Goal: Task Accomplishment & Management: Use online tool/utility

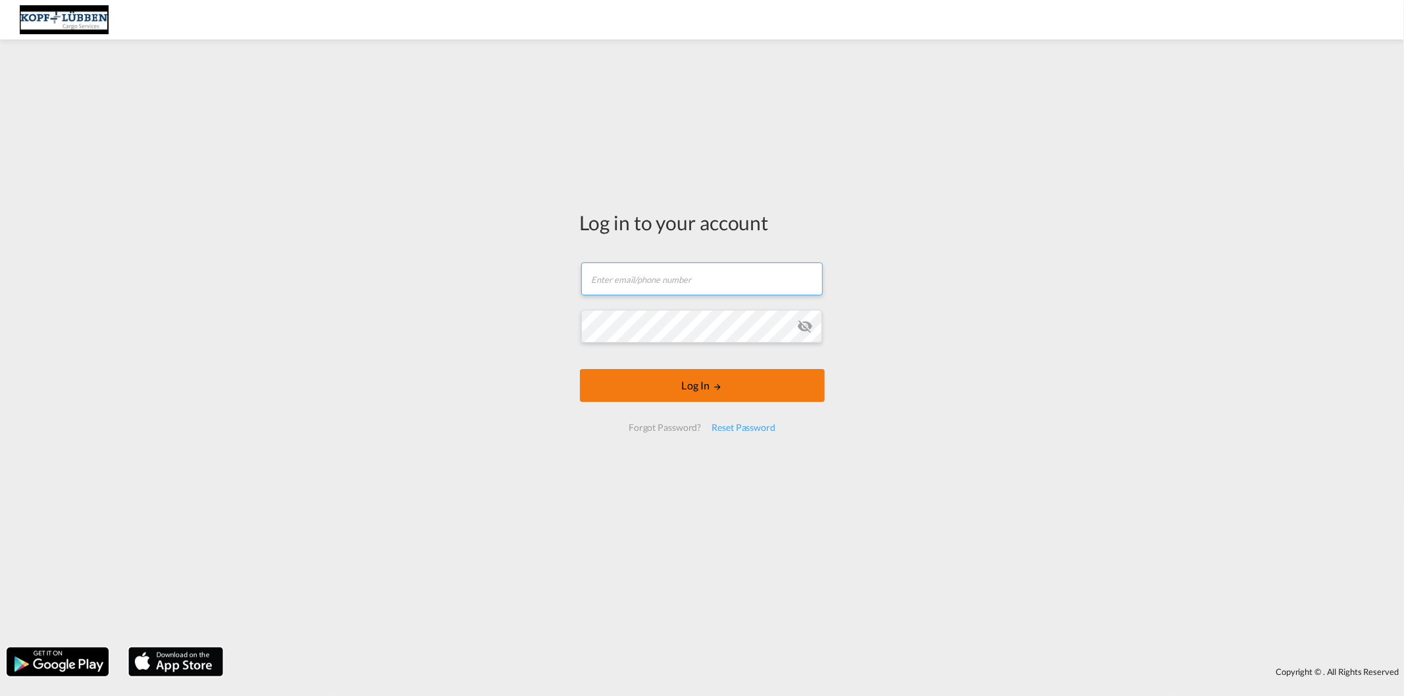
type input "[EMAIL_ADDRESS][PERSON_NAME][DOMAIN_NAME]"
click at [672, 389] on form "[EMAIL_ADDRESS][PERSON_NAME][DOMAIN_NAME] Email field is required Password fiel…" at bounding box center [702, 346] width 245 height 195
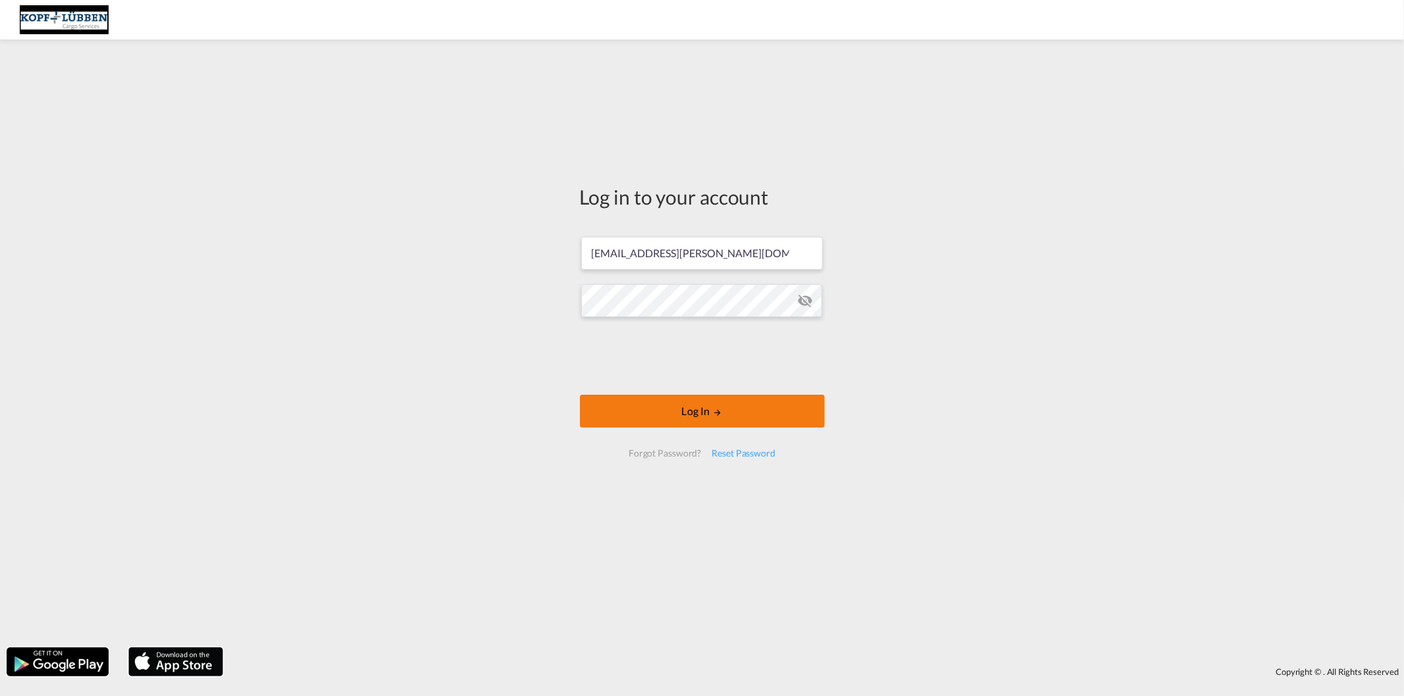
click at [681, 411] on button "Log In" at bounding box center [702, 411] width 245 height 33
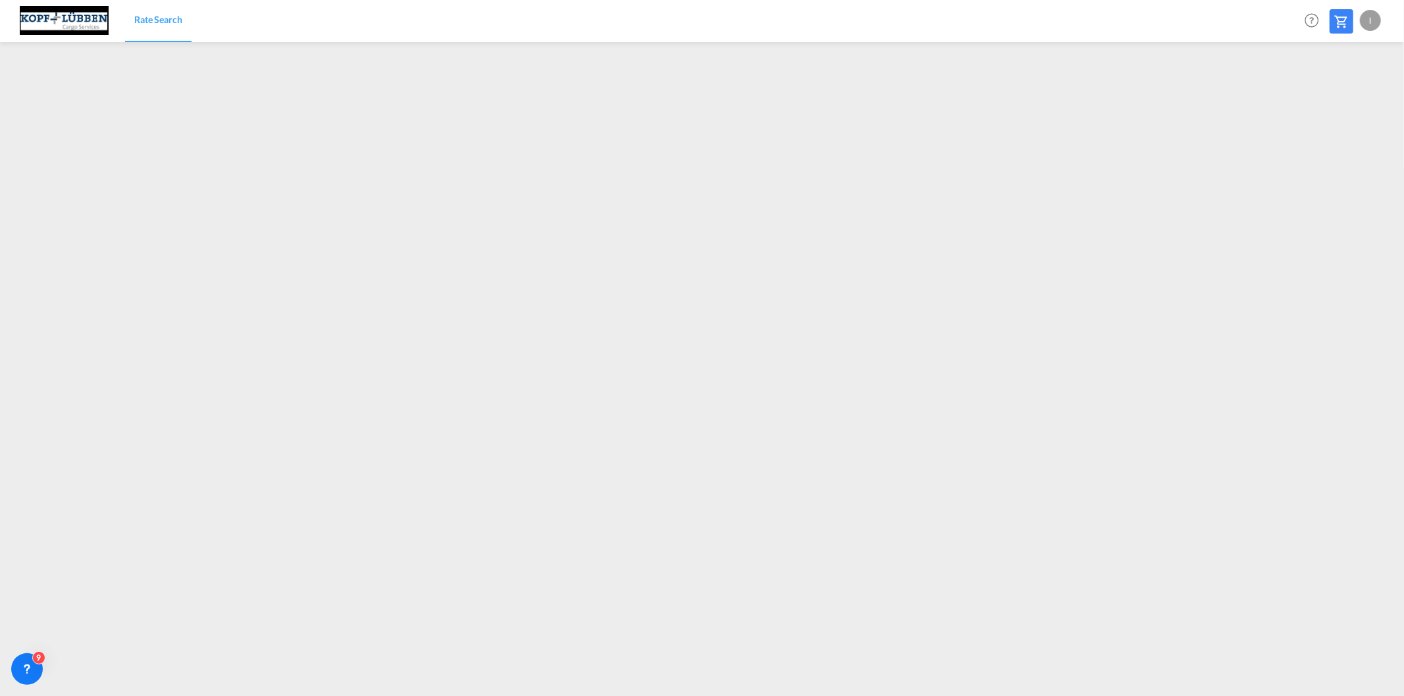
click at [1369, 22] on div "I" at bounding box center [1369, 20] width 21 height 21
click at [1349, 97] on button "Logout" at bounding box center [1355, 101] width 86 height 26
